Goal: Transaction & Acquisition: Purchase product/service

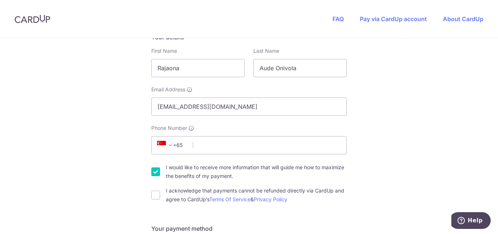
scroll to position [133, 0]
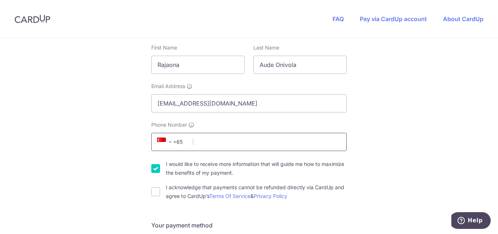
click at [215, 143] on input "Phone Number" at bounding box center [248, 142] width 195 height 18
type input "85150076"
click at [151, 169] on input "I would like to receive more information that will guide me how to maximize the…" at bounding box center [155, 168] width 9 height 9
checkbox input "false"
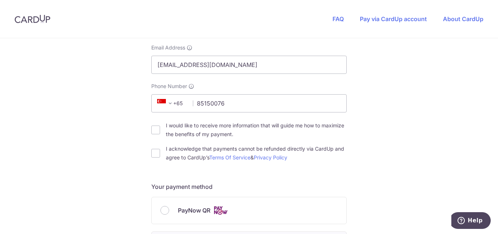
scroll to position [172, 0]
click at [153, 152] on input "I acknowledge that payments cannot be refunded directly via CardUp and agree to…" at bounding box center [155, 153] width 9 height 9
checkbox input "true"
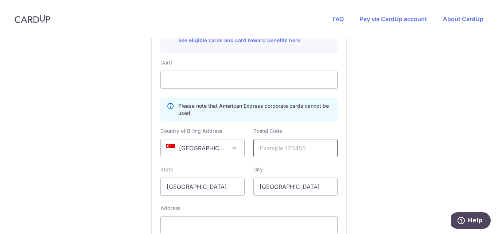
scroll to position [439, 0]
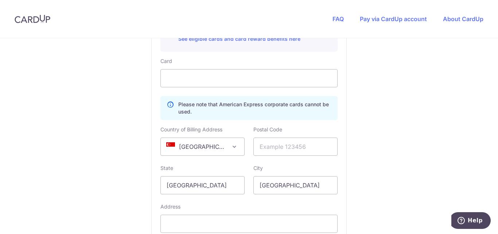
click at [223, 150] on span "[GEOGRAPHIC_DATA]" at bounding box center [202, 146] width 83 height 17
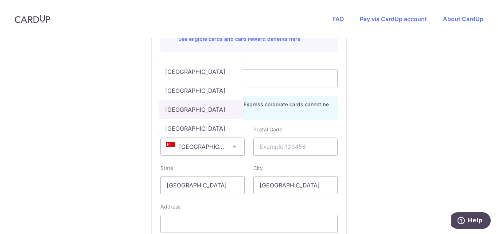
scroll to position [1434, 0]
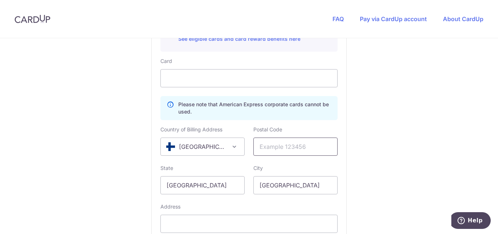
click at [288, 151] on input "text" at bounding box center [295, 147] width 84 height 18
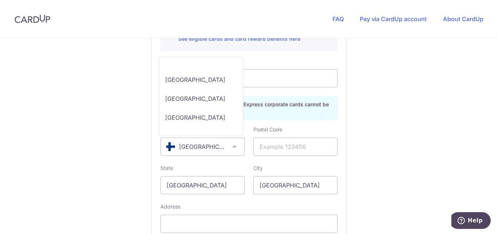
click at [212, 151] on span "[GEOGRAPHIC_DATA]" at bounding box center [202, 146] width 83 height 17
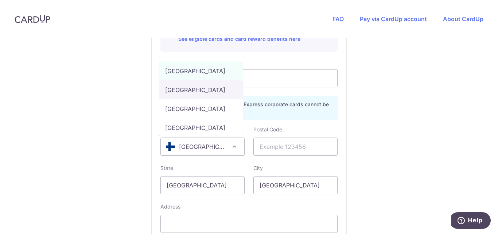
select select "FR"
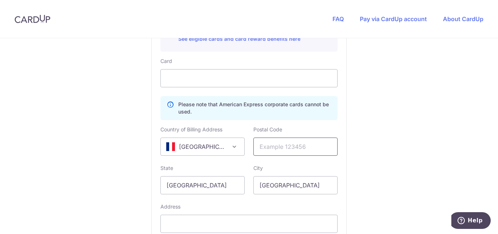
click at [283, 145] on input "text" at bounding box center [295, 147] width 84 height 18
type input "92100"
click at [207, 185] on input "[GEOGRAPHIC_DATA]" at bounding box center [202, 185] width 84 height 18
type input "[GEOGRAPHIC_DATA]"
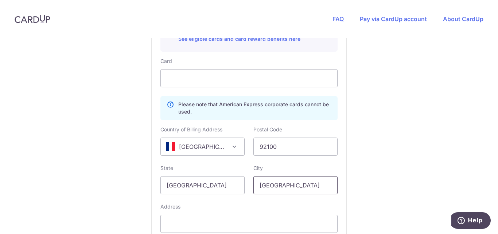
click at [264, 181] on input "[GEOGRAPHIC_DATA]" at bounding box center [295, 185] width 84 height 18
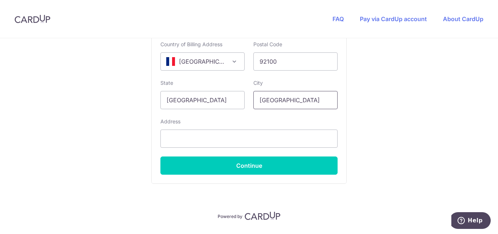
scroll to position [525, 0]
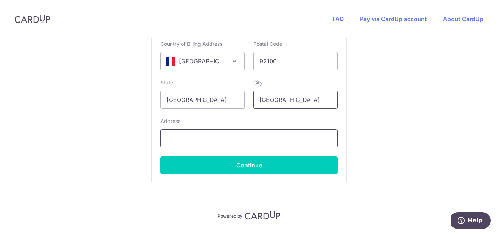
type input "[GEOGRAPHIC_DATA]"
click at [190, 141] on input "text" at bounding box center [248, 138] width 177 height 18
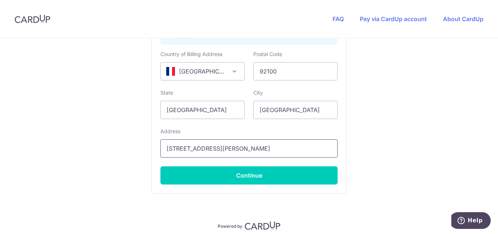
scroll to position [515, 0]
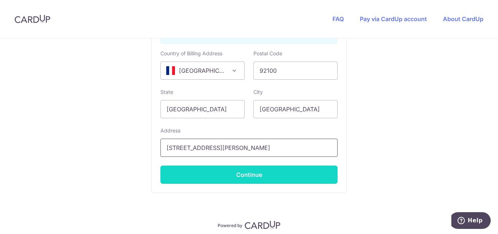
type input "[STREET_ADDRESS][PERSON_NAME]"
click at [214, 177] on button "Continue" at bounding box center [248, 175] width 177 height 18
type input "**** 8332"
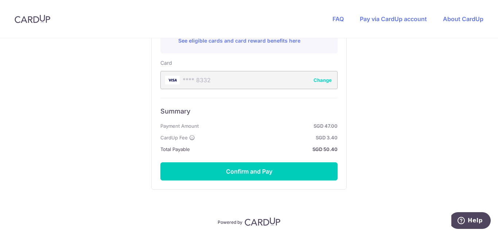
scroll to position [438, 0]
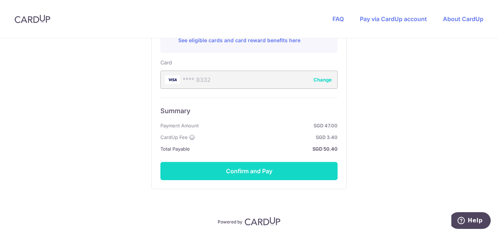
click at [250, 170] on button "Confirm and Pay" at bounding box center [248, 171] width 177 height 18
